Goal: Browse casually: Explore the website without a specific task or goal

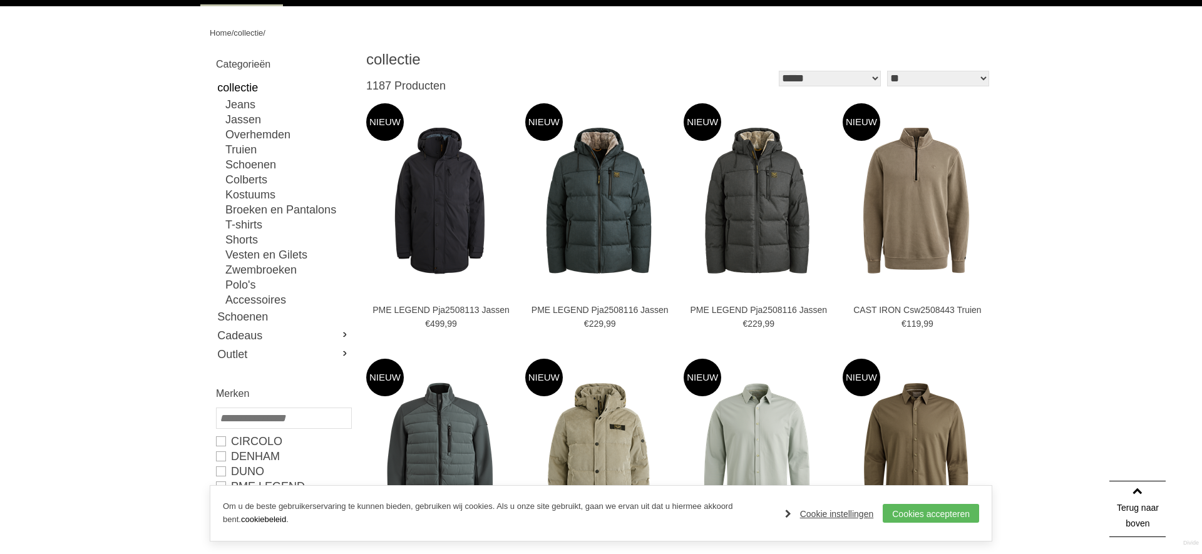
scroll to position [21, 0]
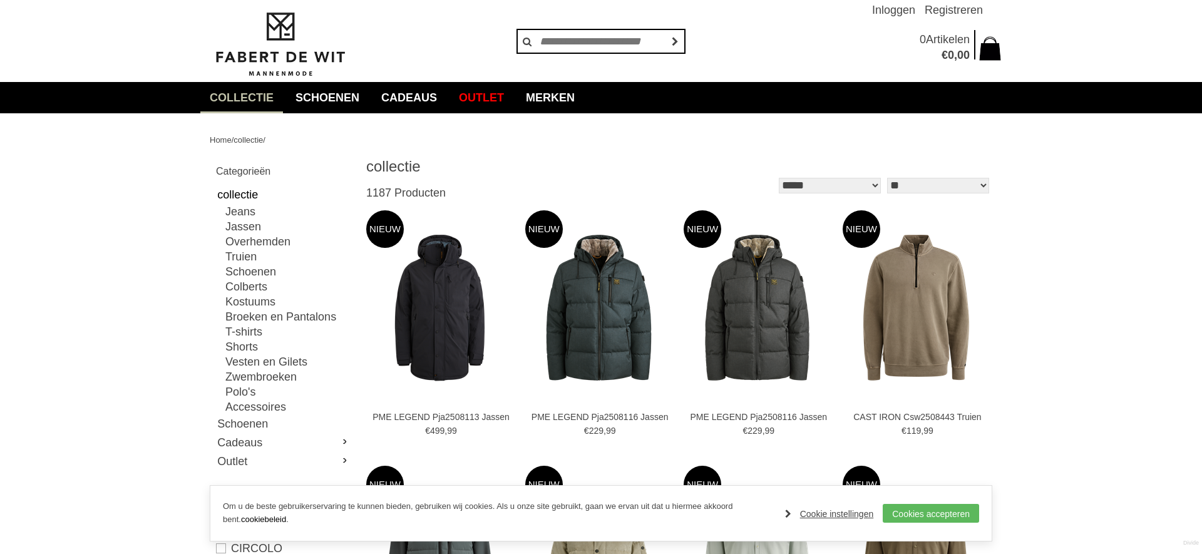
click at [270, 39] on img at bounding box center [280, 45] width 141 height 68
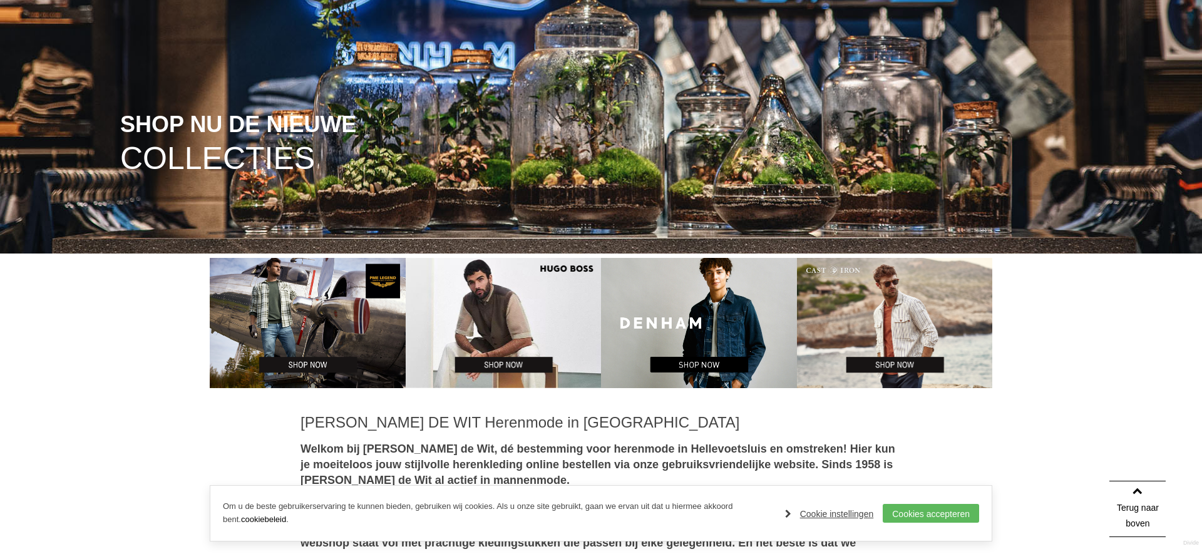
scroll to position [404, 0]
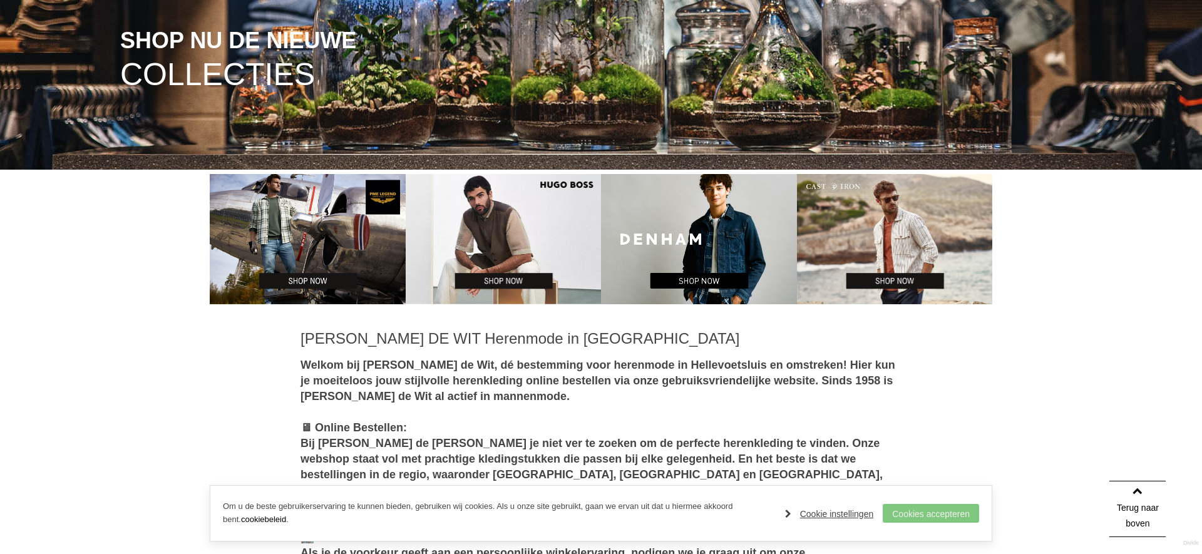
click at [901, 510] on link "Cookies accepteren" at bounding box center [931, 513] width 96 height 19
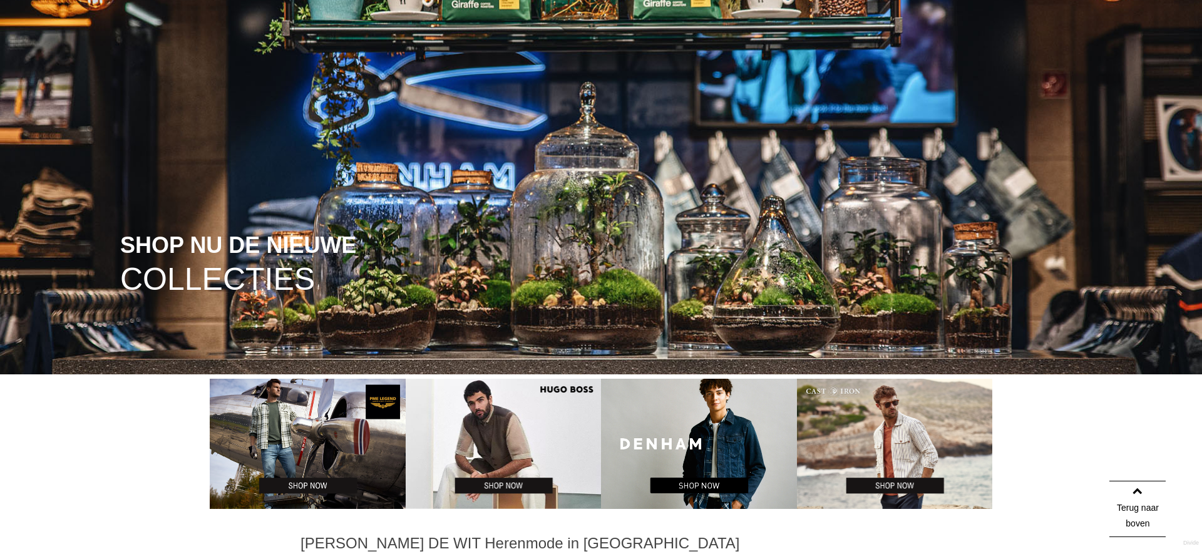
scroll to position [421, 0]
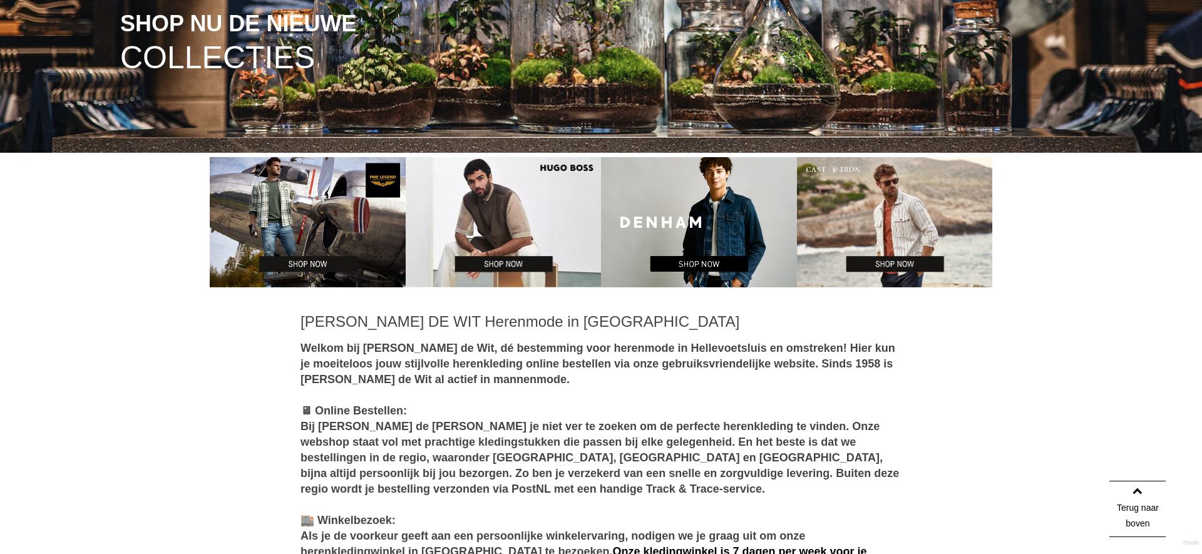
drag, startPoint x: 372, startPoint y: 347, endPoint x: 678, endPoint y: 417, distance: 313.4
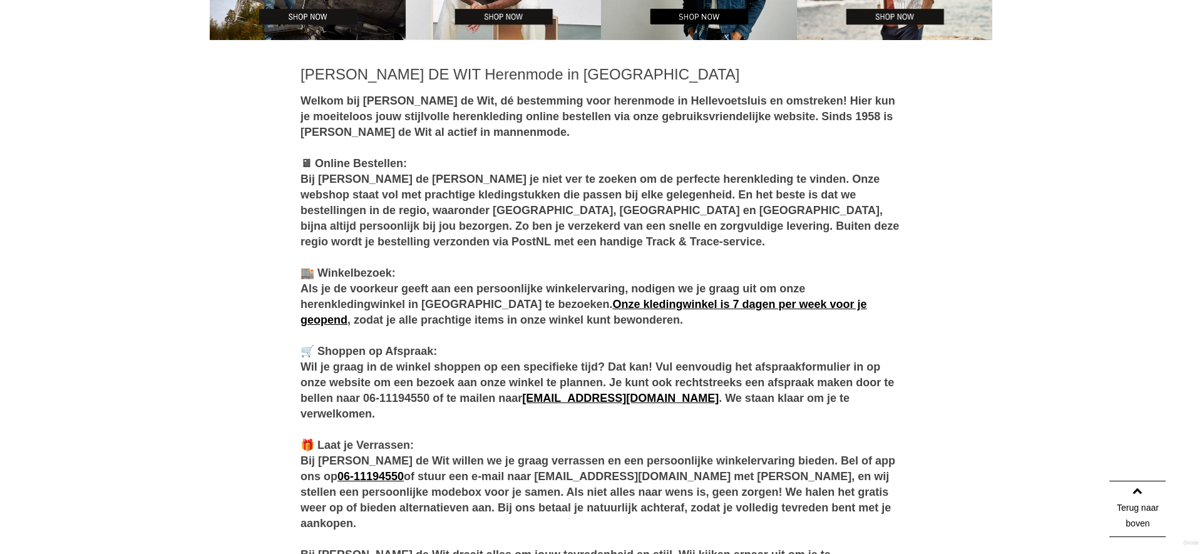
scroll to position [810, 0]
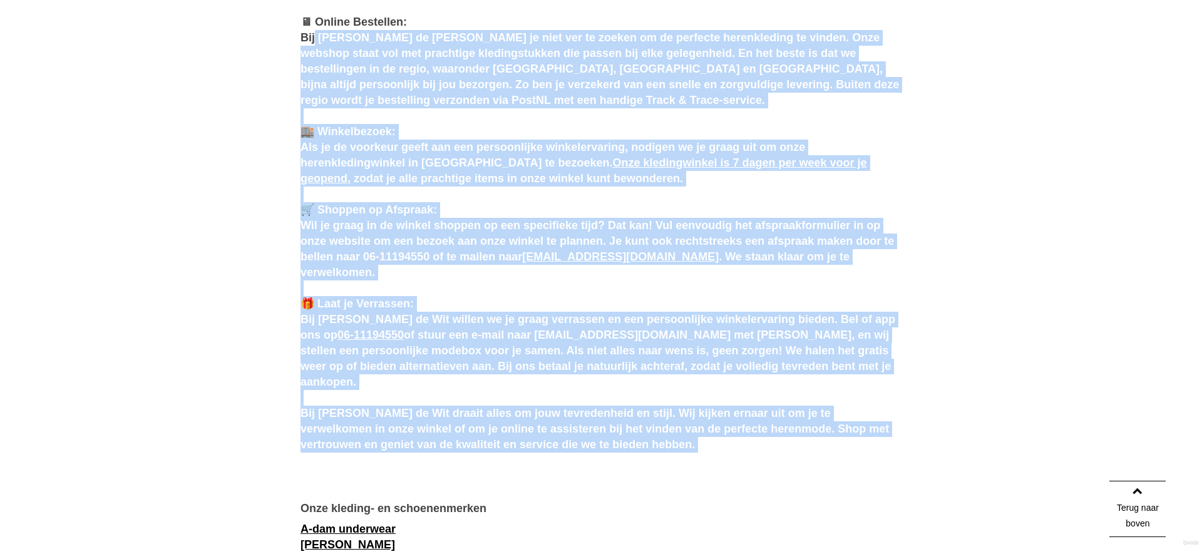
drag, startPoint x: 743, startPoint y: 455, endPoint x: 299, endPoint y: 36, distance: 610.6
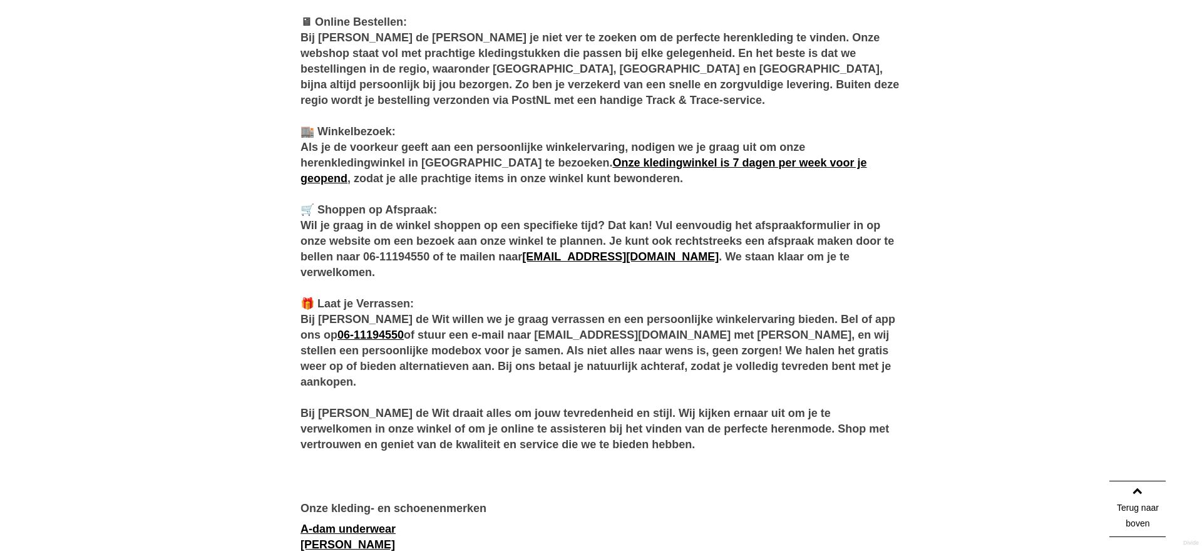
click at [336, 69] on b "Welkom bij Fabert de Wit, dé bestemming voor herenmode in Hellevoetsluis en oms…" at bounding box center [599, 202] width 598 height 498
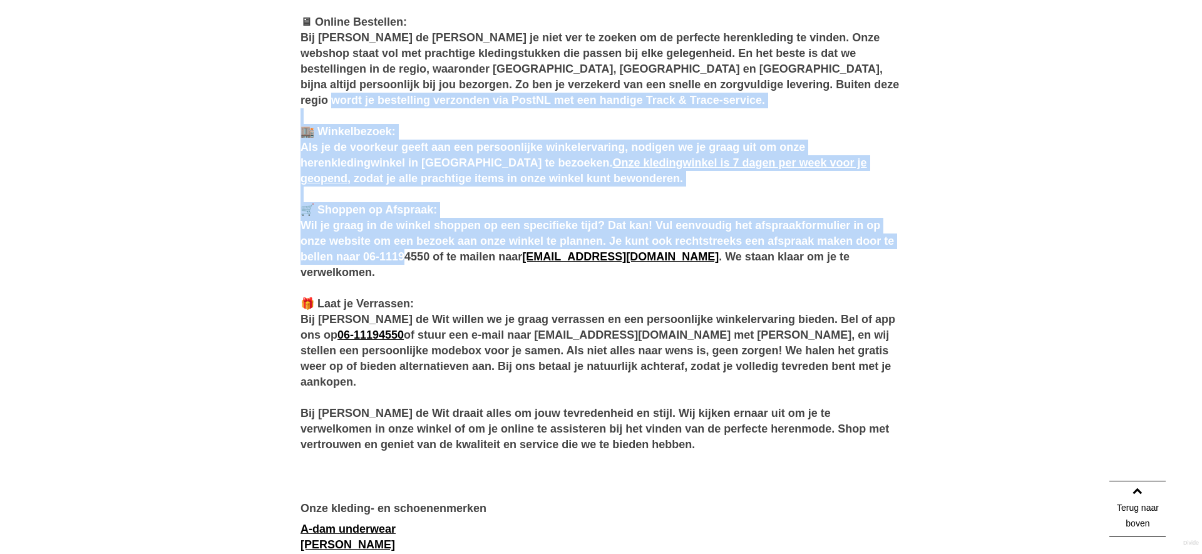
drag, startPoint x: 359, startPoint y: 92, endPoint x: 482, endPoint y: 259, distance: 207.2
click at [479, 258] on div "Welkom bij Fabert de Wit, dé bestemming voor herenmode in Hellevoetsluis en oms…" at bounding box center [600, 202] width 601 height 501
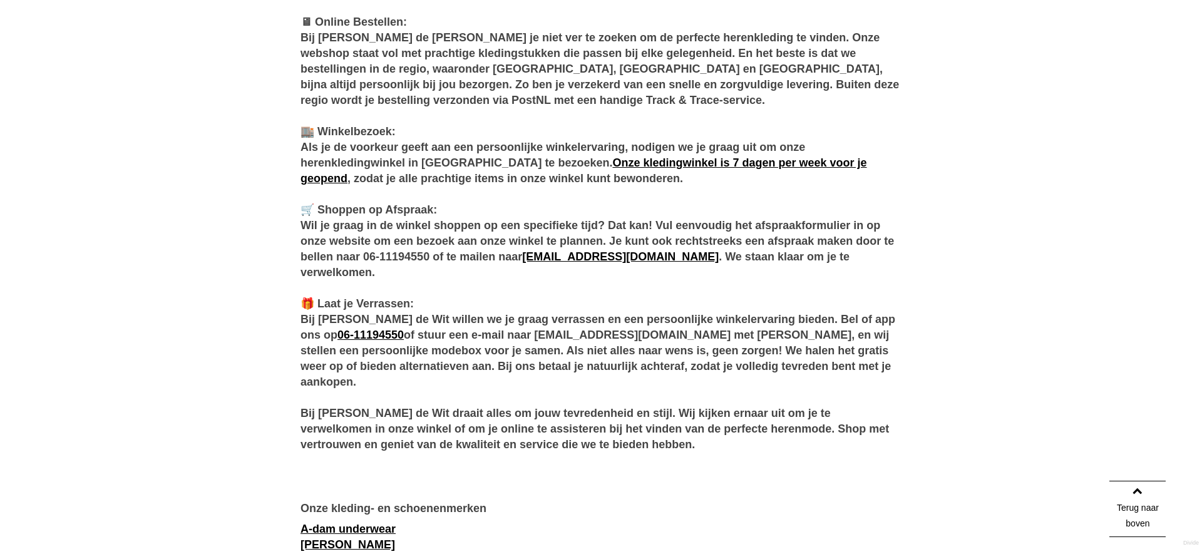
click at [498, 265] on div "Welkom bij Fabert de Wit, dé bestemming voor herenmode in Hellevoetsluis en oms…" at bounding box center [600, 202] width 601 height 501
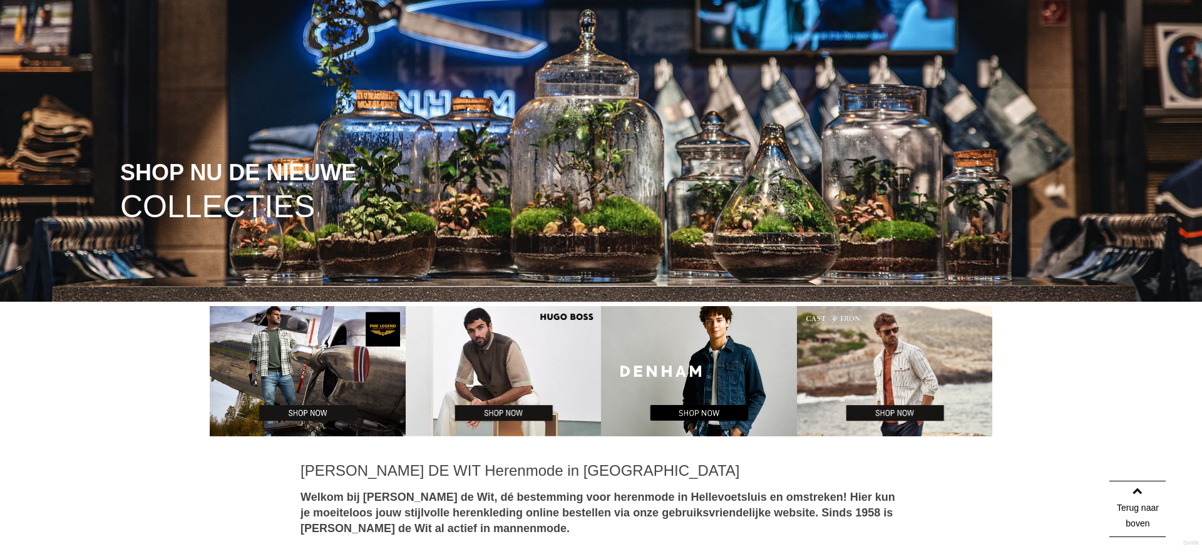
scroll to position [0, 0]
